Goal: Task Accomplishment & Management: Manage account settings

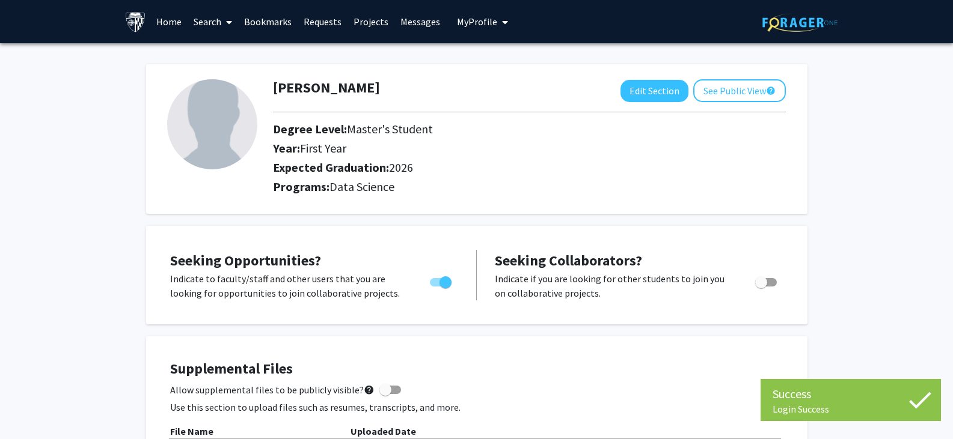
click at [236, 139] on img at bounding box center [212, 124] width 90 height 90
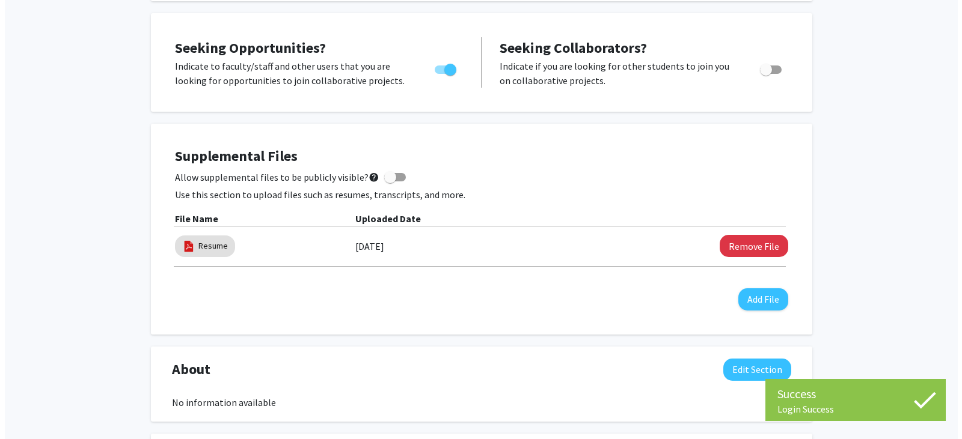
scroll to position [240, 0]
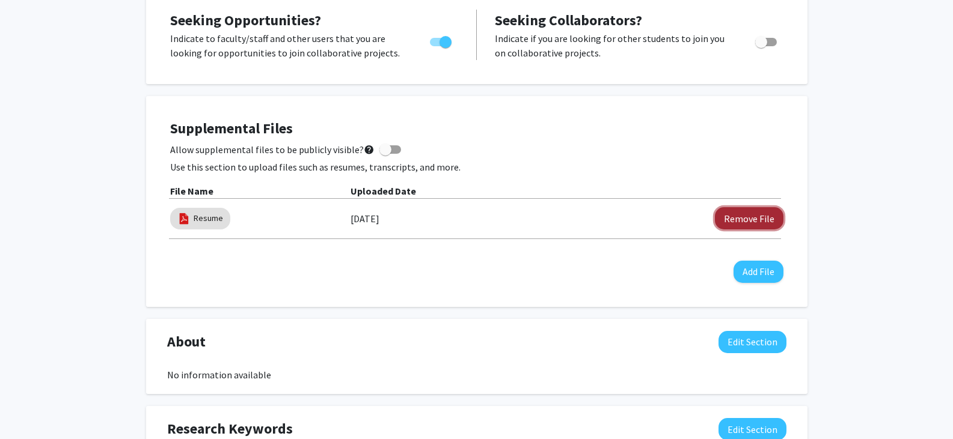
click at [734, 219] on button "Remove File" at bounding box center [749, 218] width 69 height 22
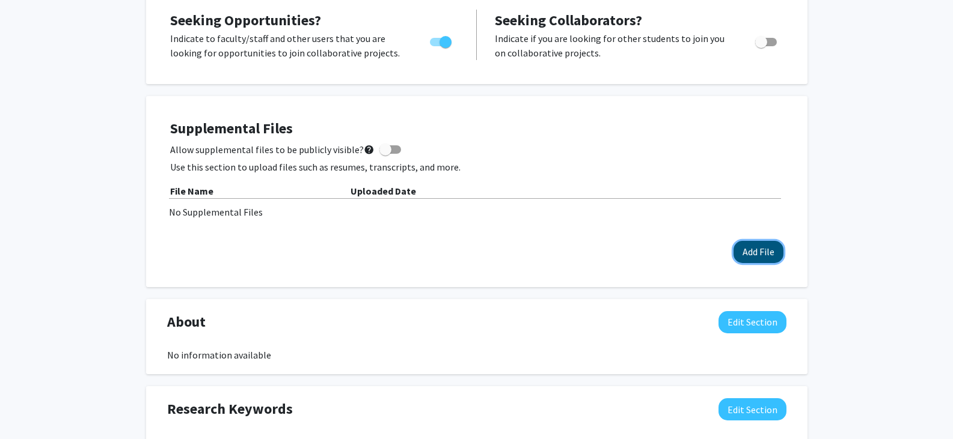
click at [747, 255] on button "Add File" at bounding box center [758, 252] width 50 height 22
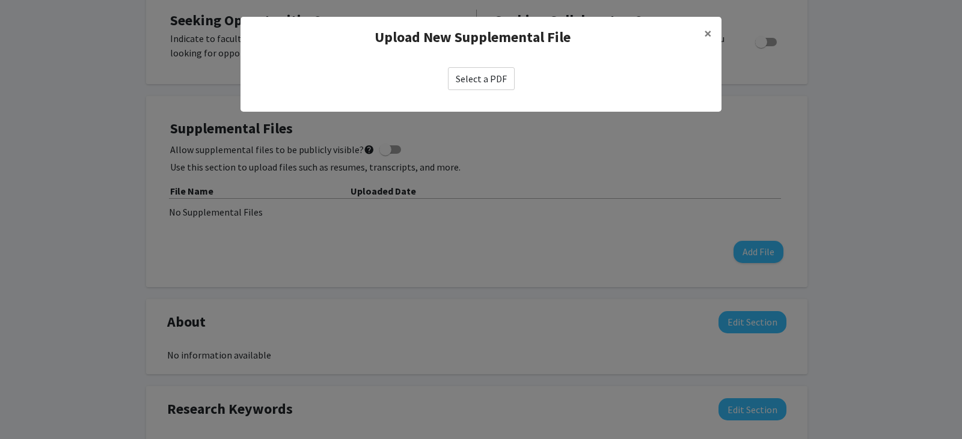
click at [488, 78] on label "Select a PDF" at bounding box center [481, 78] width 67 height 23
click at [0, 0] on input "Select a PDF" at bounding box center [0, 0] width 0 height 0
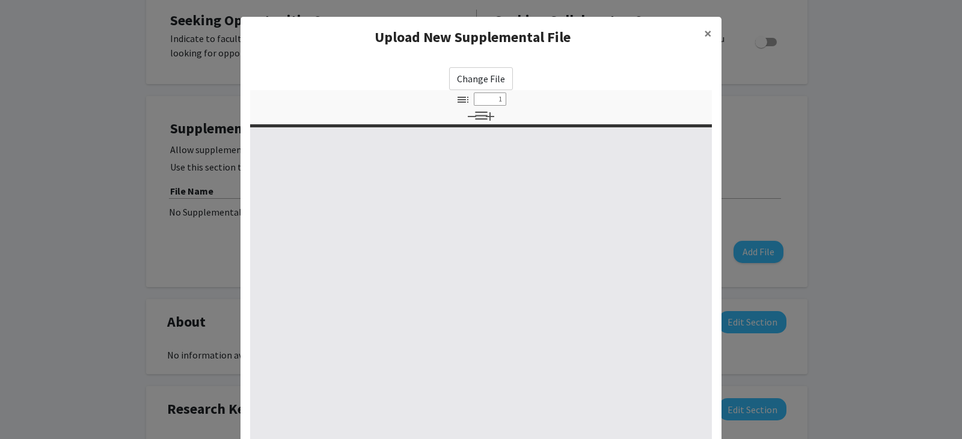
select select "custom"
type input "0"
select select "custom"
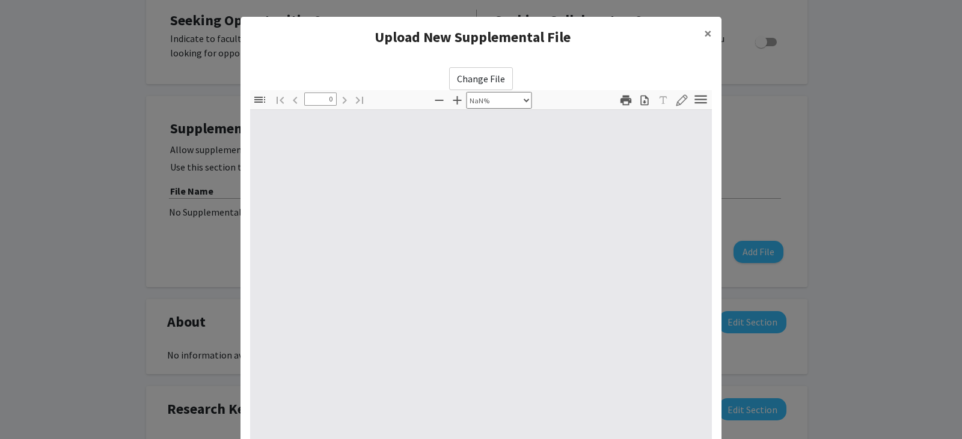
type input "1"
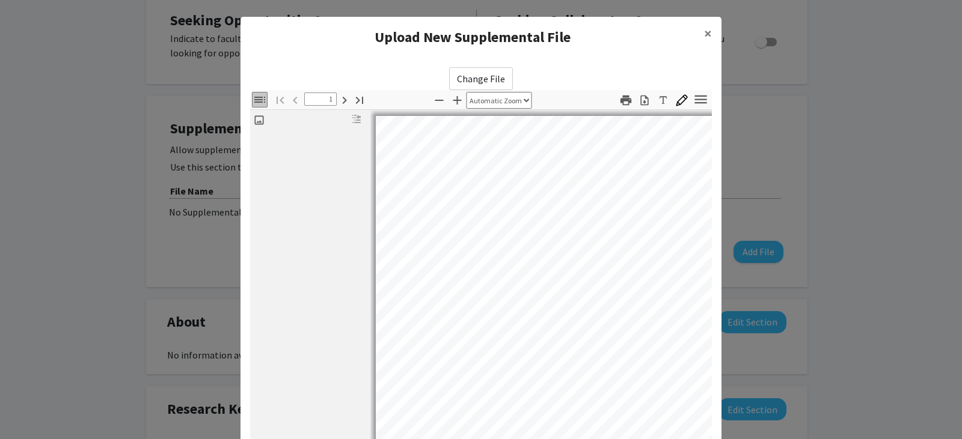
select select "auto"
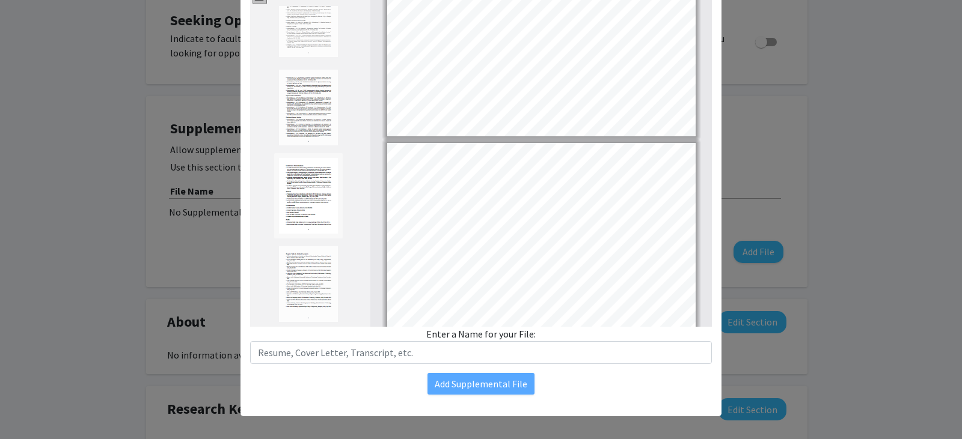
scroll to position [130, 0]
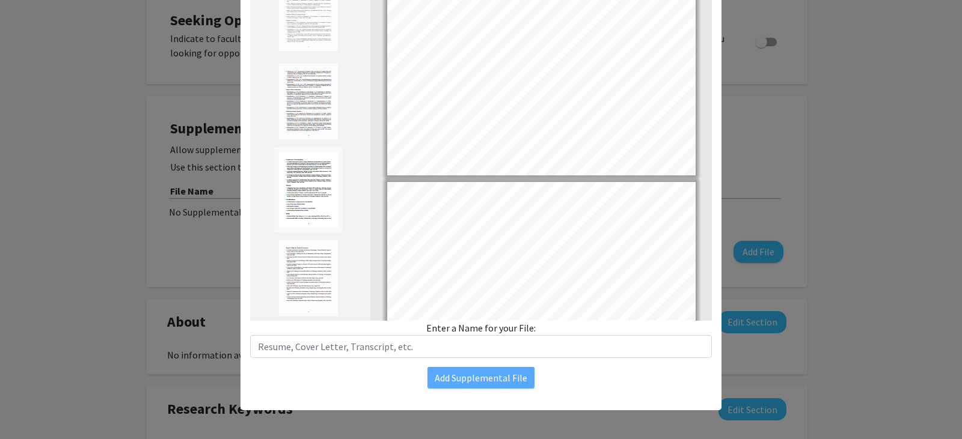
type input "5"
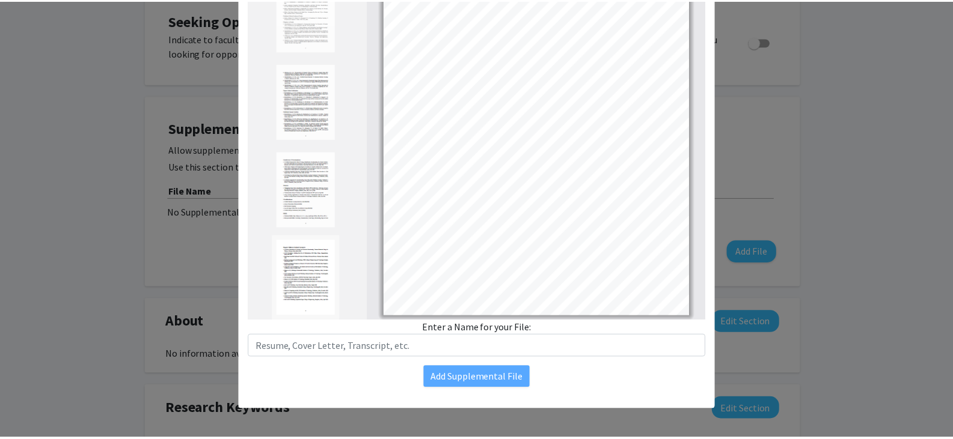
scroll to position [1692, 0]
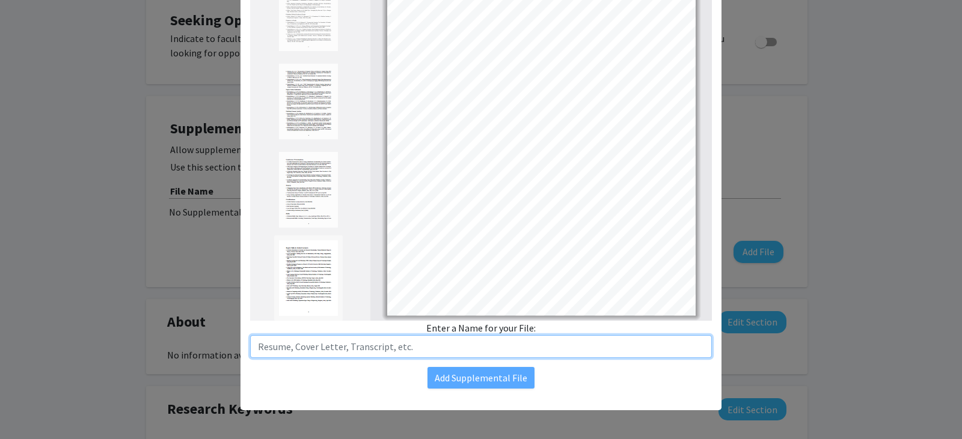
click at [496, 352] on input "text" at bounding box center [481, 346] width 462 height 23
type input "Resume"
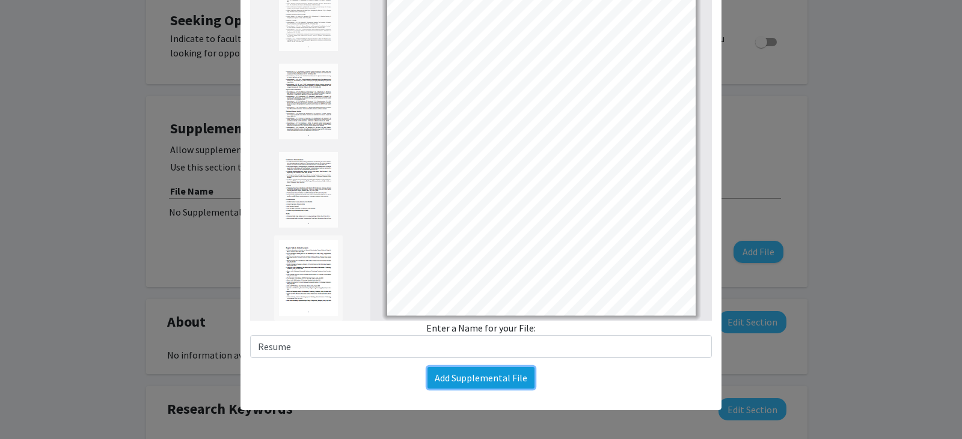
click at [448, 377] on button "Add Supplemental File" at bounding box center [480, 378] width 107 height 22
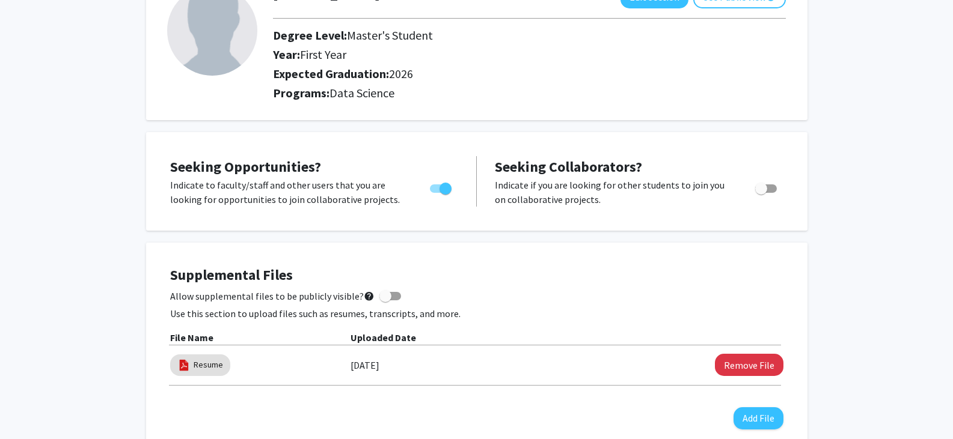
scroll to position [0, 0]
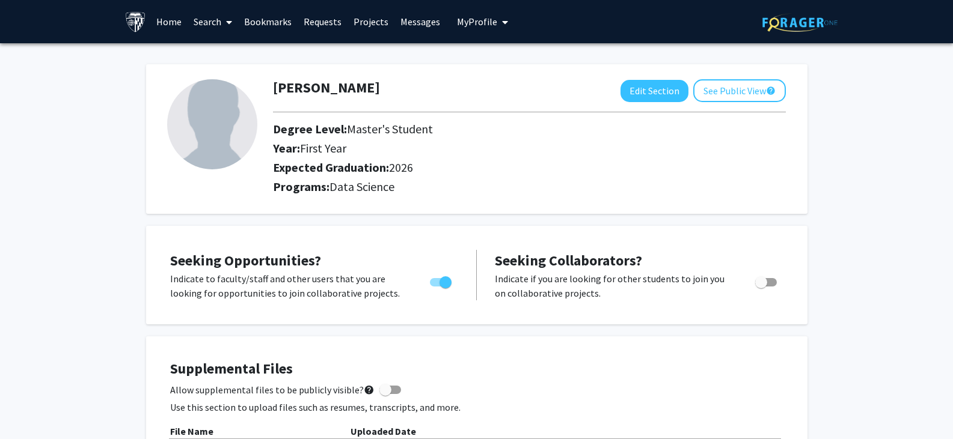
click at [225, 23] on span at bounding box center [226, 22] width 11 height 42
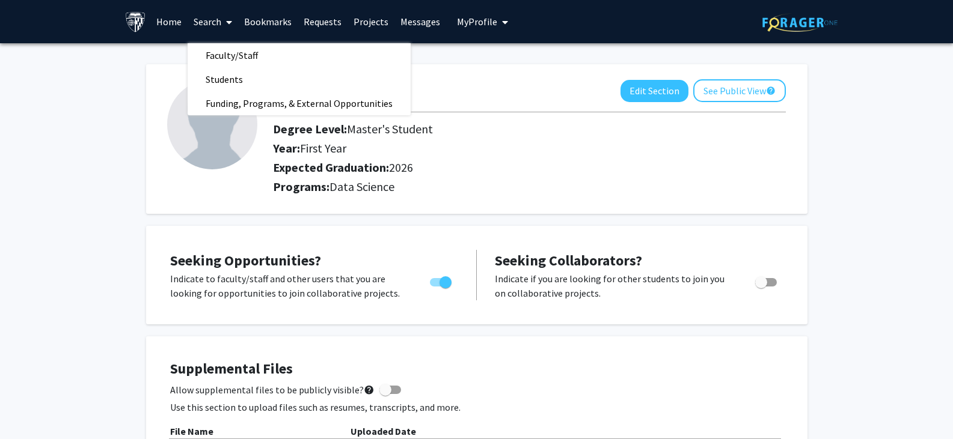
click at [363, 20] on link "Projects" at bounding box center [370, 22] width 47 height 42
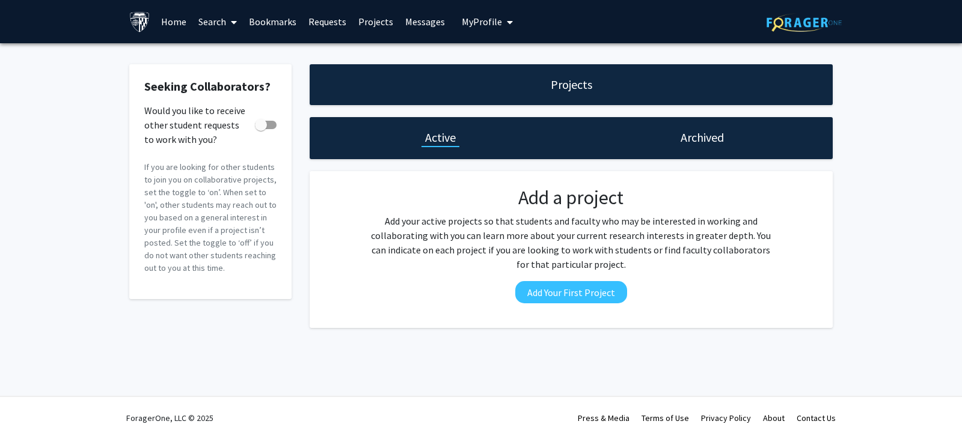
click at [175, 11] on link "Home" at bounding box center [173, 22] width 37 height 42
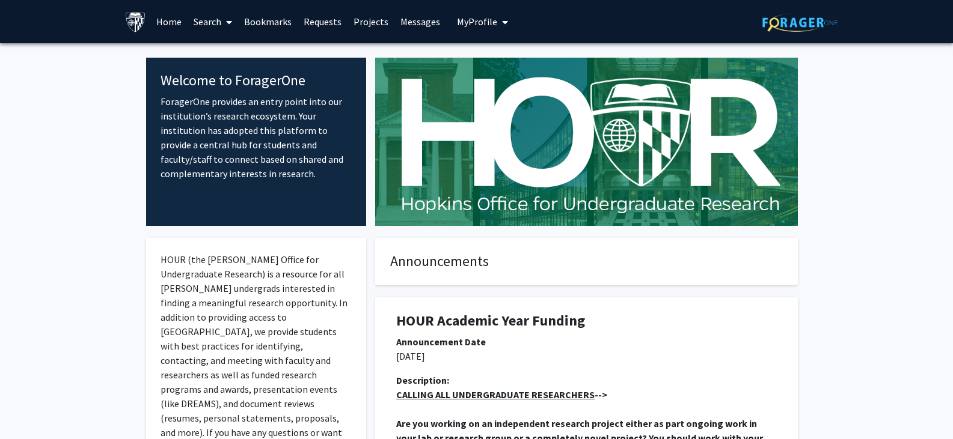
click at [471, 18] on span "My Profile" at bounding box center [477, 22] width 40 height 12
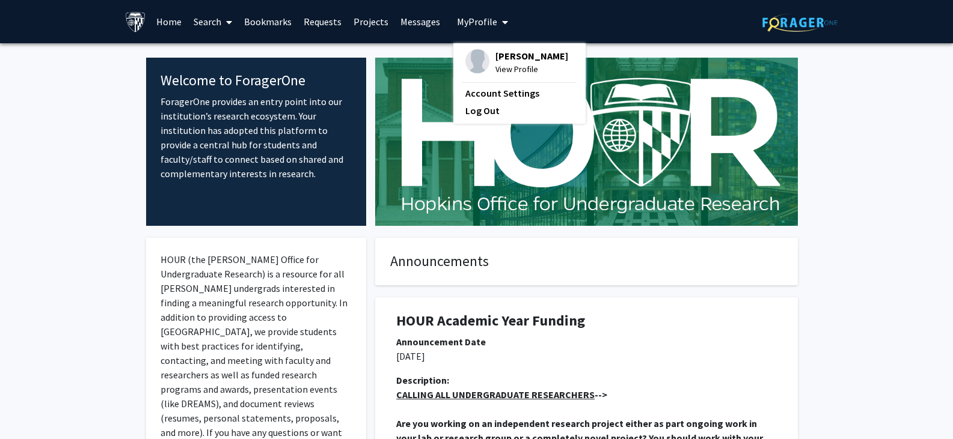
click at [473, 18] on span "My Profile" at bounding box center [477, 22] width 40 height 12
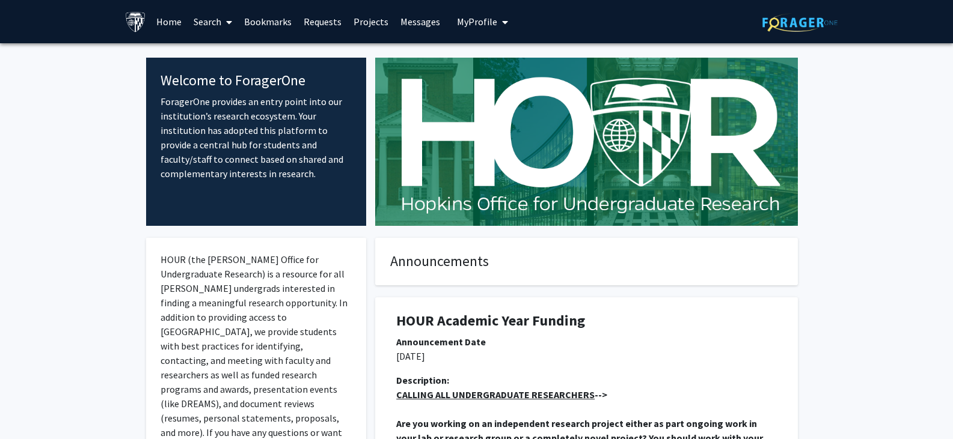
click at [358, 26] on link "Projects" at bounding box center [370, 22] width 47 height 42
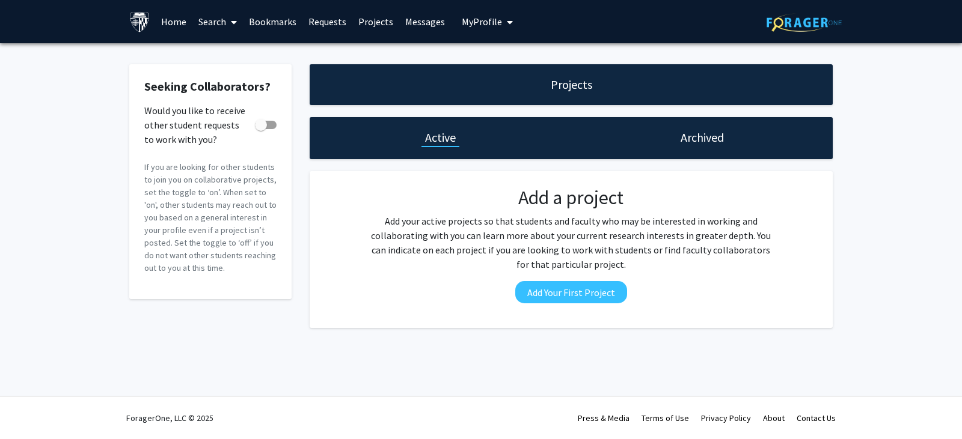
click at [260, 123] on span at bounding box center [261, 125] width 12 height 12
click at [260, 129] on input "Would you like to receive other student requests to work with you?" at bounding box center [260, 129] width 1 height 1
click at [260, 123] on span at bounding box center [266, 125] width 22 height 8
click at [260, 129] on input "Would you like to receive other student requests to work with you?" at bounding box center [260, 129] width 1 height 1
checkbox input "false"
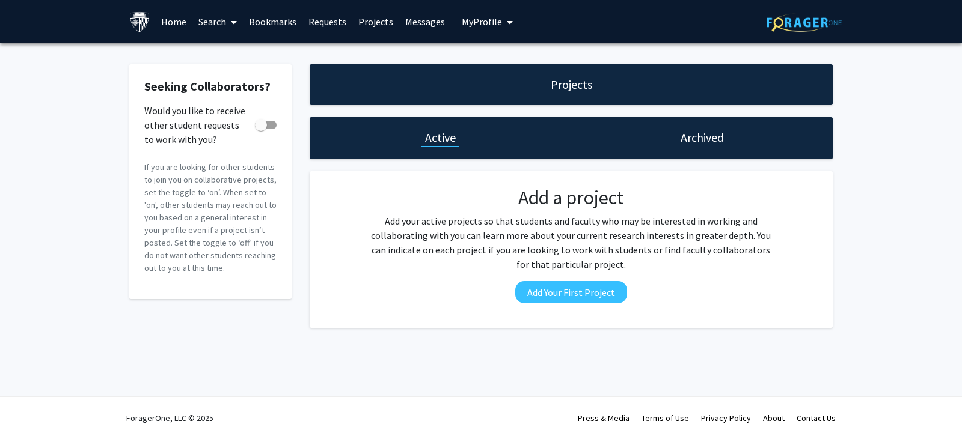
click at [700, 139] on h1 "Archived" at bounding box center [701, 137] width 43 height 17
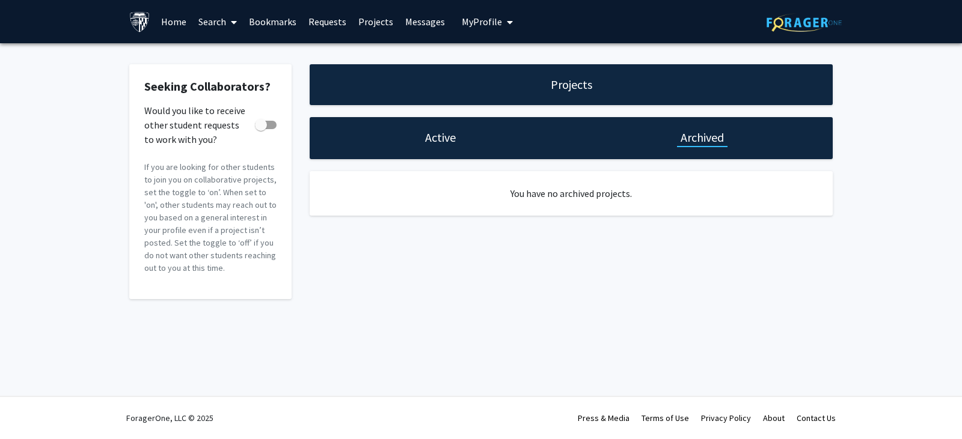
click at [335, 22] on link "Requests" at bounding box center [327, 22] width 50 height 42
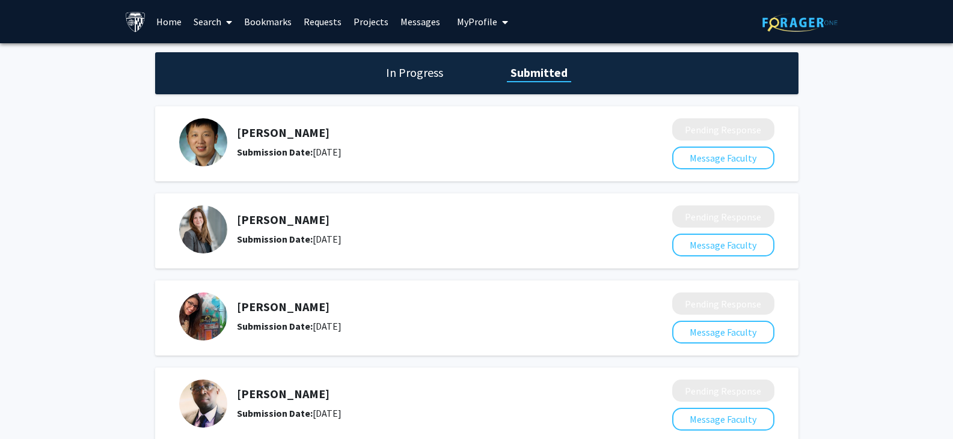
click at [437, 67] on h1 "In Progress" at bounding box center [414, 72] width 64 height 17
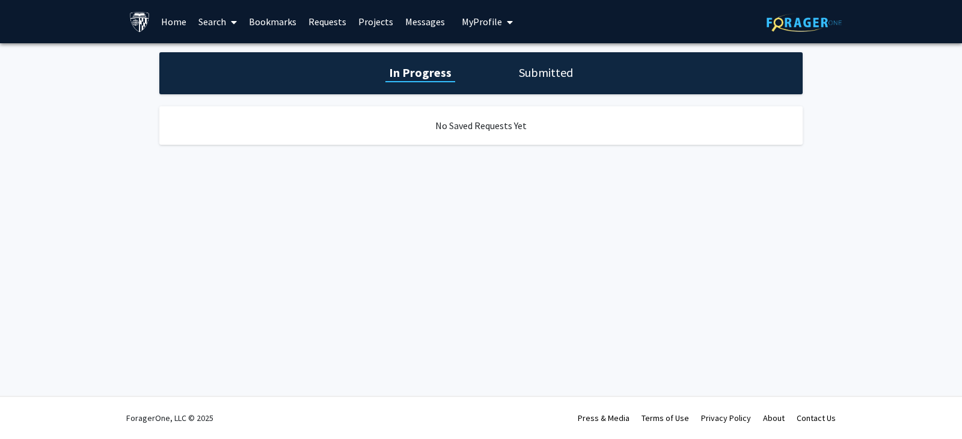
click at [218, 18] on link "Search" at bounding box center [217, 22] width 50 height 42
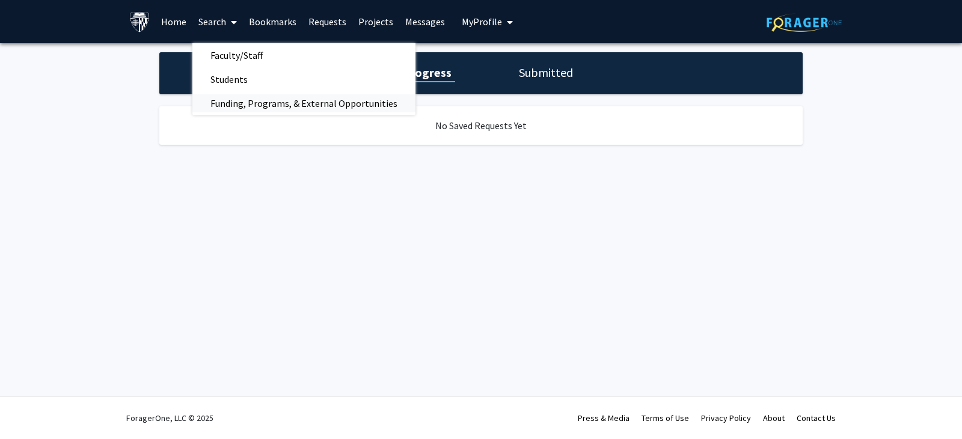
click at [257, 105] on span "Funding, Programs, & External Opportunities" at bounding box center [303, 103] width 223 height 24
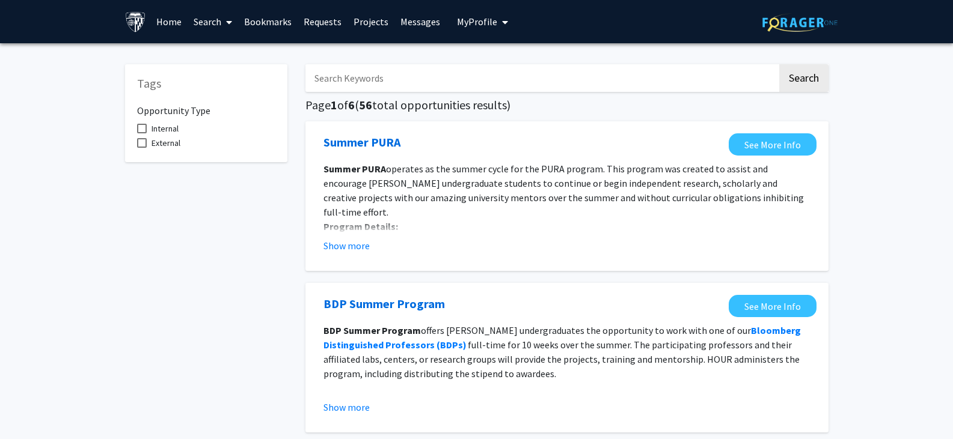
click at [228, 30] on span at bounding box center [226, 22] width 11 height 42
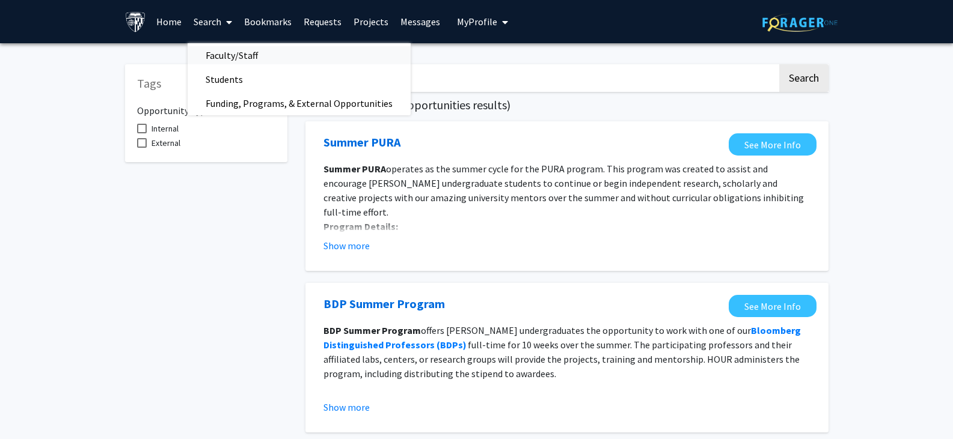
click at [266, 52] on span "Faculty/Staff" at bounding box center [232, 55] width 88 height 24
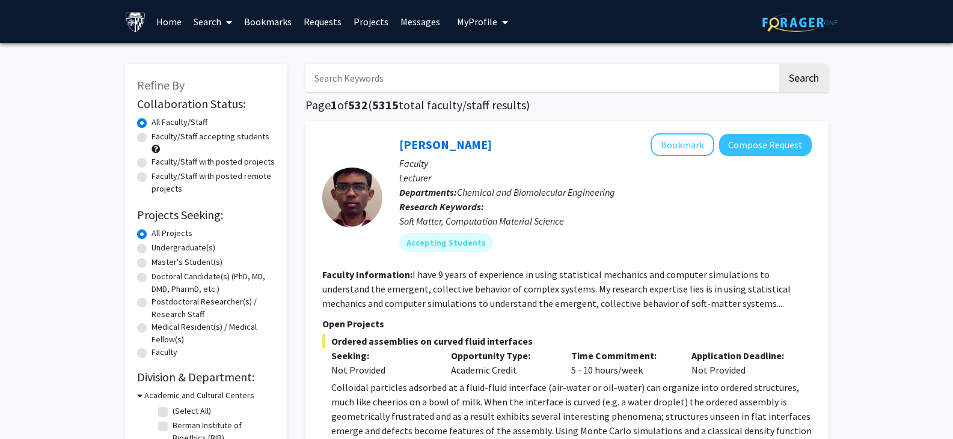
click at [190, 136] on label "Faculty/Staff accepting students" at bounding box center [210, 136] width 118 height 13
click at [159, 136] on input "Faculty/Staff accepting students" at bounding box center [155, 134] width 8 height 8
radio input "true"
click at [171, 151] on div "Faculty/Staff accepting students" at bounding box center [206, 142] width 138 height 25
click at [173, 163] on label "Faculty/Staff with posted projects" at bounding box center [212, 162] width 123 height 13
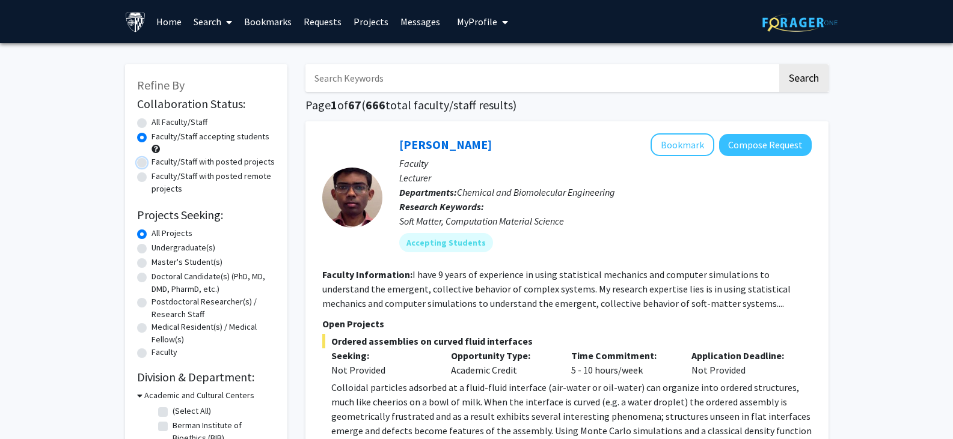
click at [159, 163] on input "Faculty/Staff with posted projects" at bounding box center [155, 160] width 8 height 8
radio input "true"
click at [172, 122] on label "All Faculty/Staff" at bounding box center [179, 122] width 56 height 13
click at [159, 122] on input "All Faculty/Staff" at bounding box center [155, 120] width 8 height 8
radio input "true"
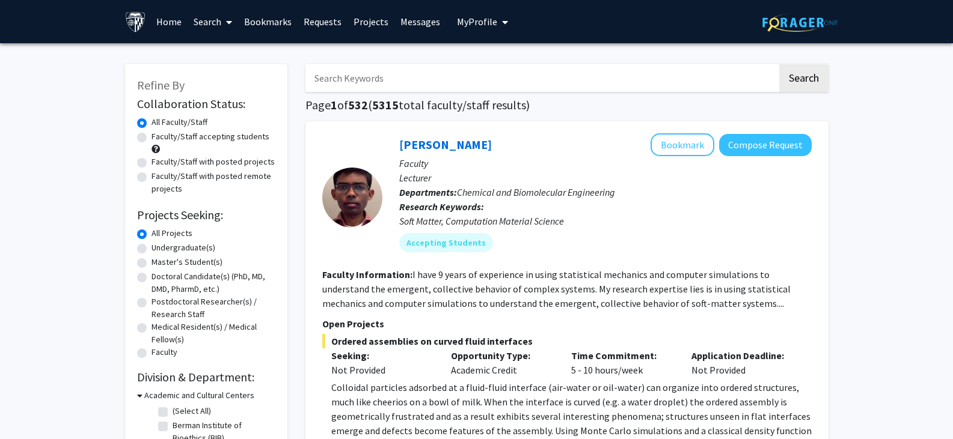
click at [175, 258] on label "Master's Student(s)" at bounding box center [186, 262] width 71 height 13
click at [159, 258] on input "Master's Student(s)" at bounding box center [155, 260] width 8 height 8
radio input "true"
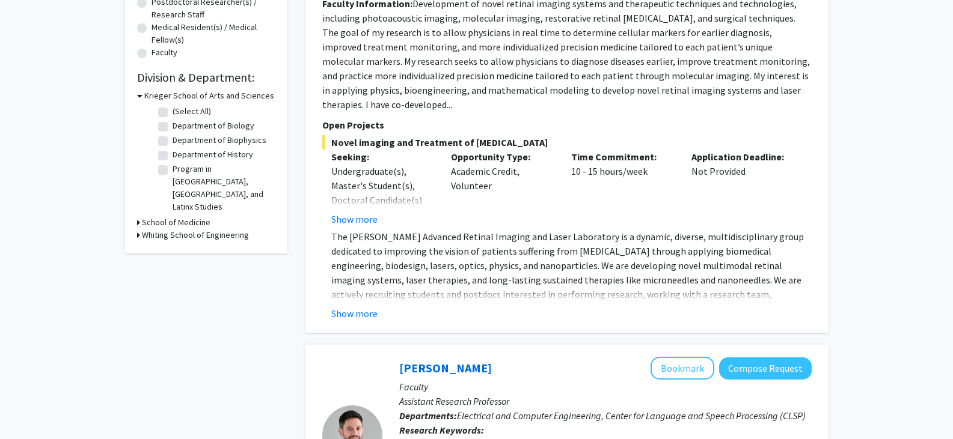
scroll to position [300, 0]
click at [358, 306] on button "Show more" at bounding box center [354, 313] width 46 height 14
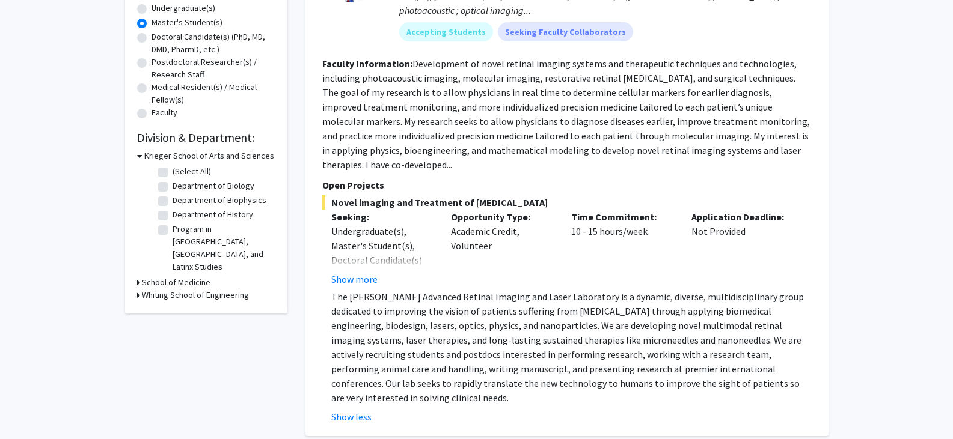
scroll to position [240, 0]
click at [360, 272] on button "Show more" at bounding box center [354, 279] width 46 height 14
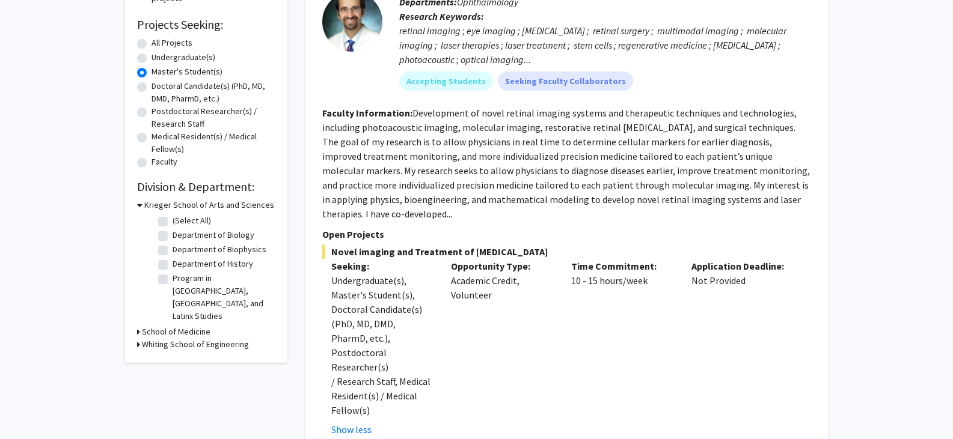
scroll to position [180, 0]
